Goal: Transaction & Acquisition: Purchase product/service

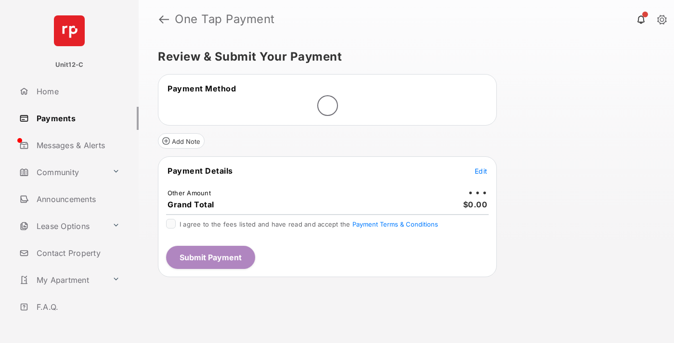
click at [481, 171] on span "Edit" at bounding box center [481, 171] width 13 height 8
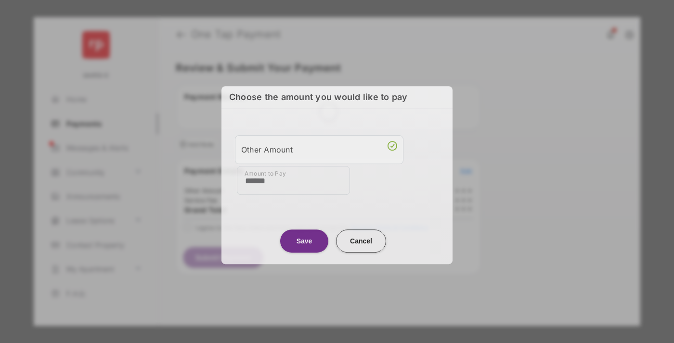
type input "******"
click at [304, 241] on button "Save" at bounding box center [304, 241] width 48 height 23
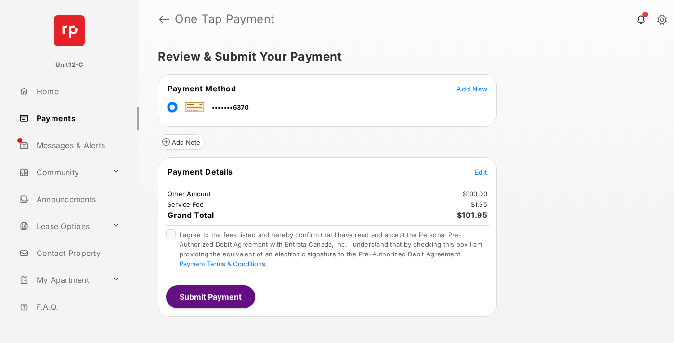
click at [481, 172] on span "Edit" at bounding box center [481, 172] width 13 height 8
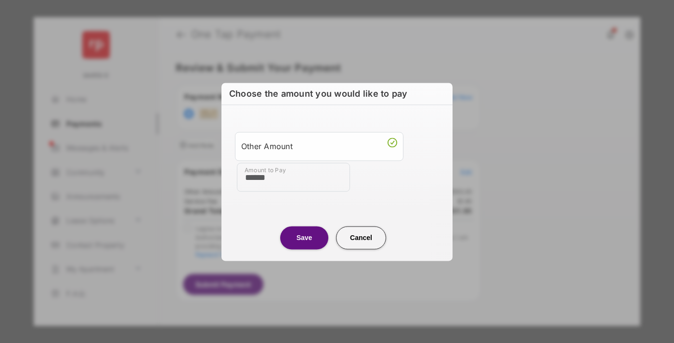
click at [304, 237] on button "Save" at bounding box center [304, 237] width 48 height 23
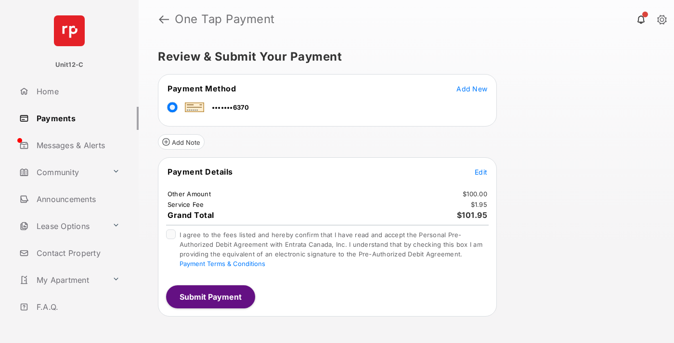
click at [210, 297] on button "Submit Payment" at bounding box center [210, 297] width 89 height 23
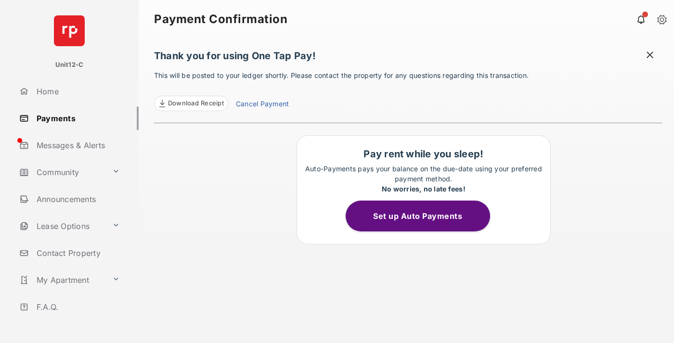
click at [650, 56] on span at bounding box center [650, 56] width 10 height 12
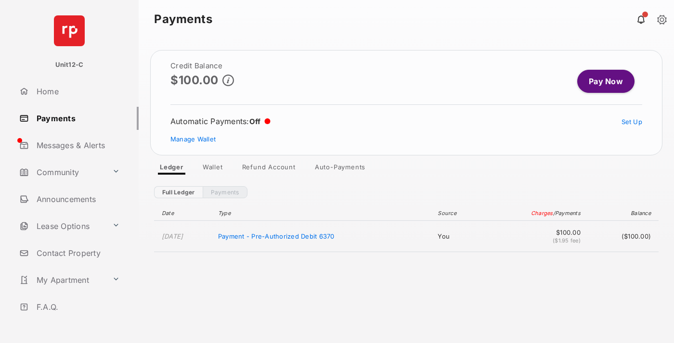
click at [193, 139] on link "Manage Wallet" at bounding box center [192, 139] width 45 height 8
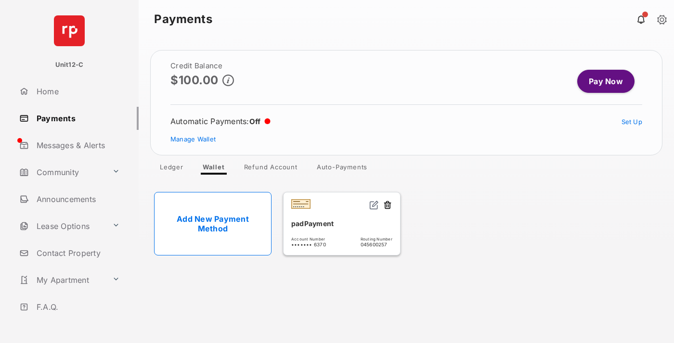
click at [388, 206] on button at bounding box center [388, 205] width 10 height 11
